Goal: Book appointment/travel/reservation

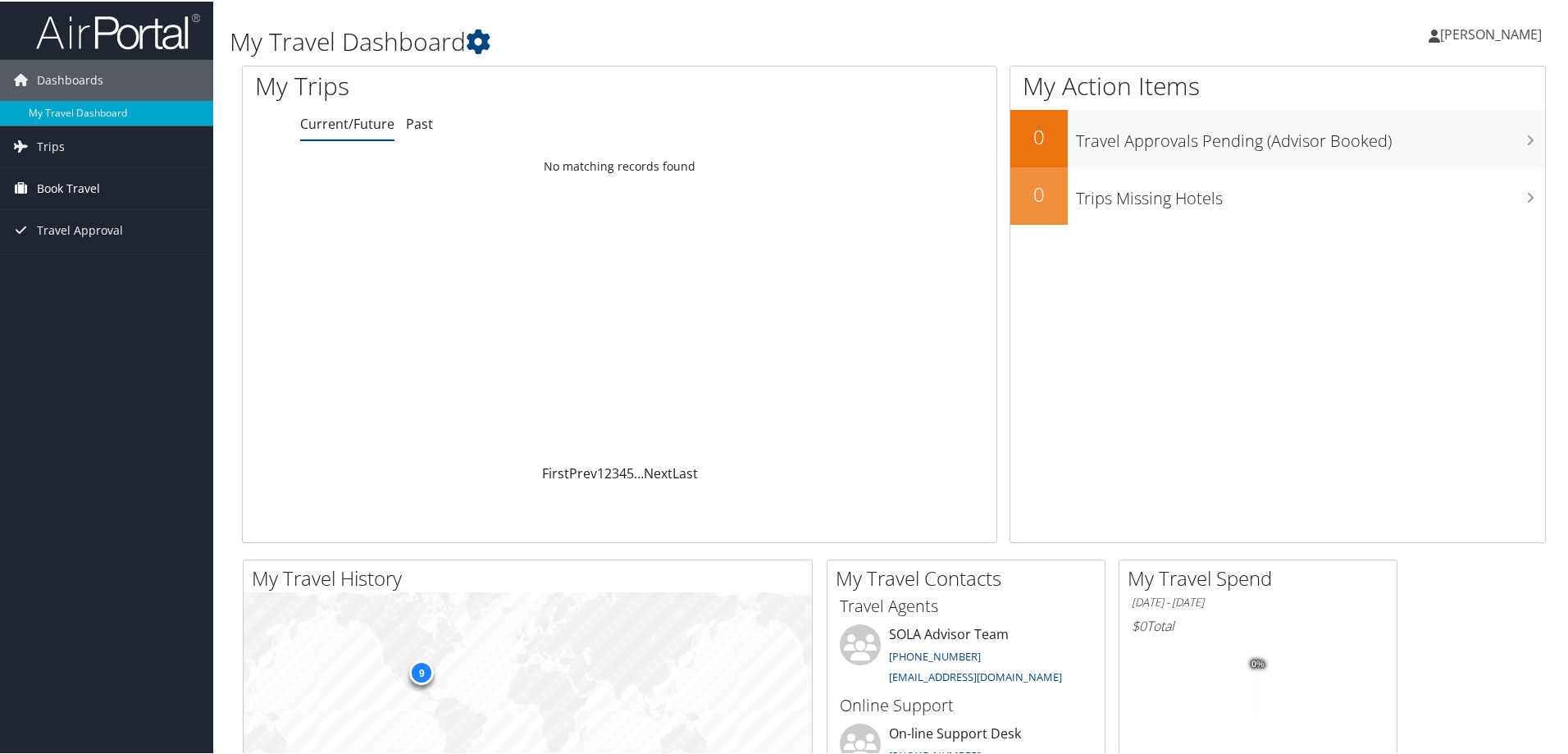
click at [74, 185] on span "Book Travel" at bounding box center [68, 187] width 64 height 41
click at [95, 236] on link "Book/Manage Online Trips" at bounding box center [106, 245] width 213 height 25
